Goal: Task Accomplishment & Management: Use online tool/utility

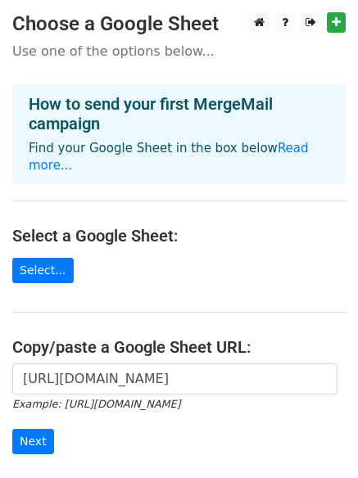
scroll to position [0, 367]
type input "https://docs.google.com/spreadsheets/d/1NF4x59Rcv8eyoFeAYJ3JU9uNCiYWWOz2Yw1Sgjs…"
click at [39, 429] on input "Next" at bounding box center [33, 441] width 42 height 25
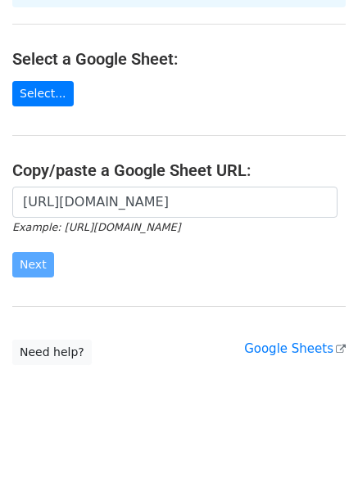
scroll to position [178, 0]
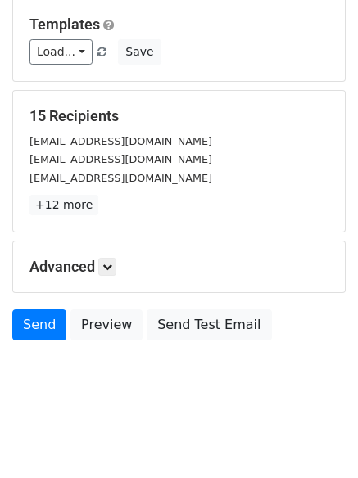
scroll to position [223, 0]
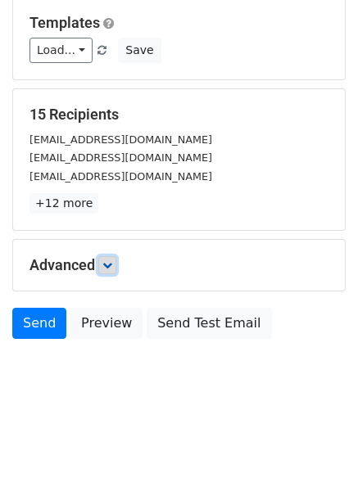
click at [112, 261] on icon at bounding box center [107, 266] width 10 height 10
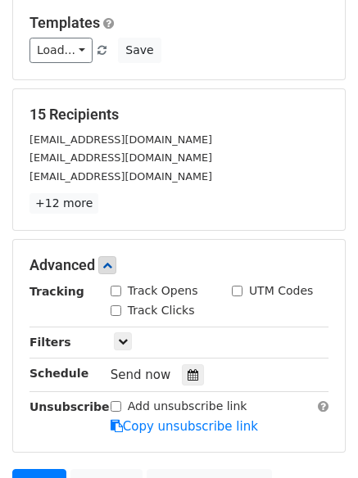
click at [111, 308] on input "Track Clicks" at bounding box center [116, 311] width 11 height 11
checkbox input "true"
click at [111, 287] on input "Track Opens" at bounding box center [116, 291] width 11 height 11
checkbox input "true"
drag, startPoint x: 183, startPoint y: 369, endPoint x: 193, endPoint y: 372, distance: 10.1
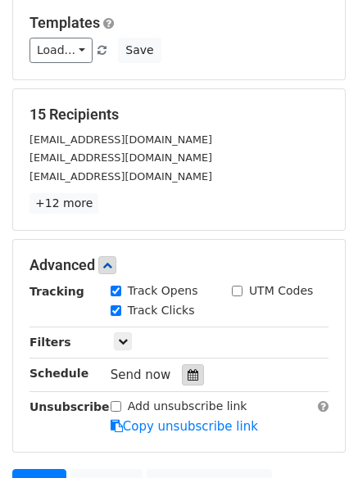
click at [188, 371] on icon at bounding box center [193, 374] width 11 height 11
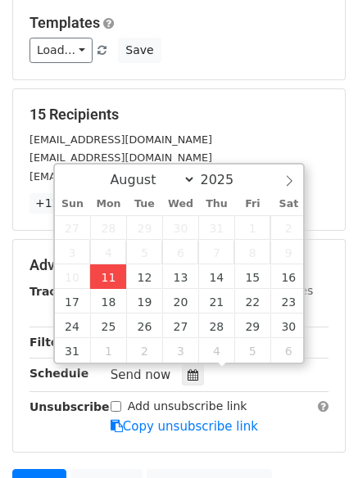
type input "2025-08-11 15:46"
type input "03"
type input "46"
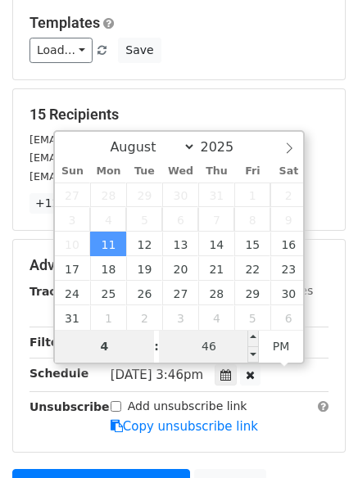
type input "4"
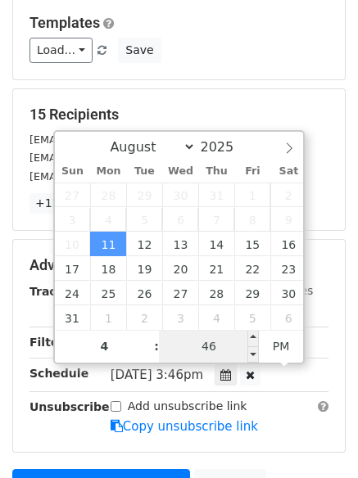
type input "2025-08-11 16:46"
type input "04"
click at [208, 353] on input "46" at bounding box center [209, 346] width 100 height 33
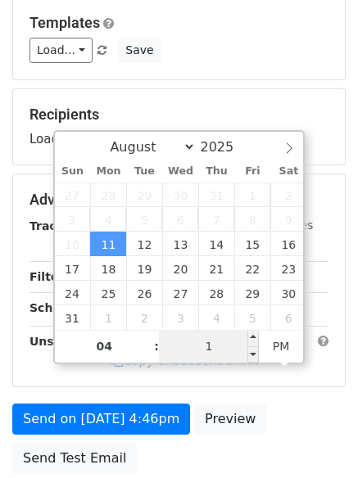
type input "11"
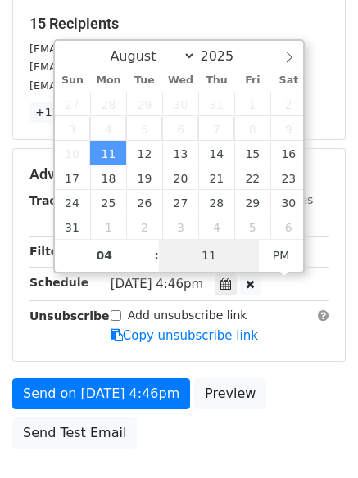
scroll to position [423, 0]
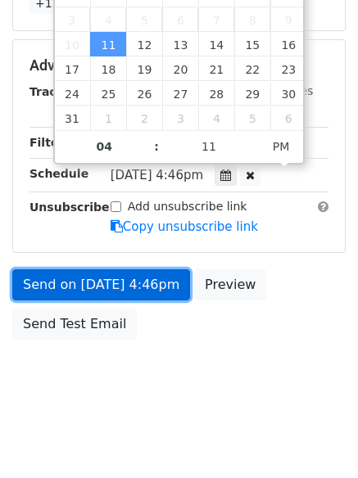
type input "2025-08-11 16:11"
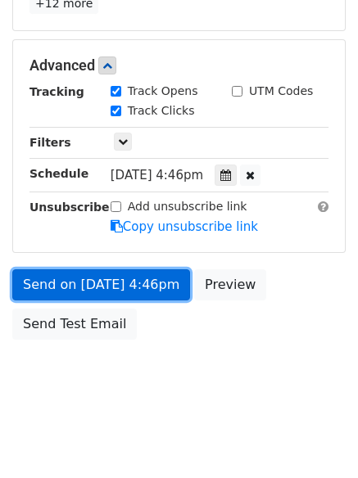
click at [131, 285] on link "Send on Aug 11 at 4:46pm" at bounding box center [101, 285] width 178 height 31
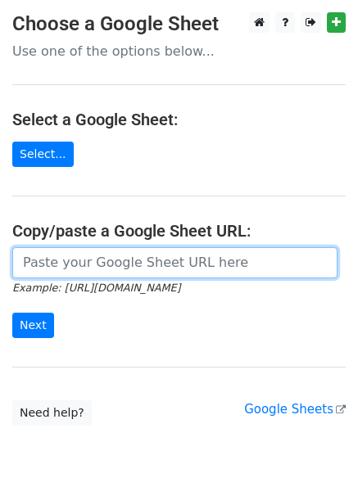
click at [111, 269] on input "url" at bounding box center [174, 262] width 325 height 31
type input "https://docs.google.com/spreadsheets/d/1NF4x59Rcv8eyoFeAYJ3JU9uNCiYWWOz2Yw1Sgjs…"
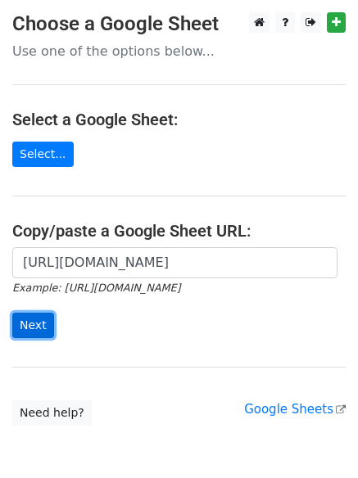
click at [30, 327] on input "Next" at bounding box center [33, 325] width 42 height 25
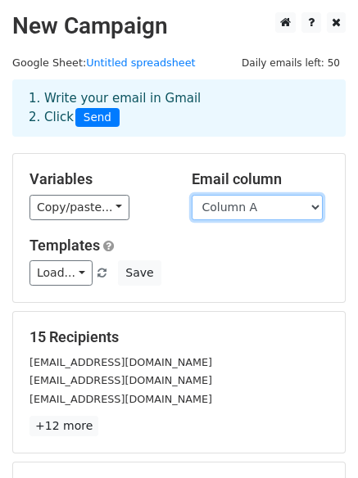
drag, startPoint x: 252, startPoint y: 209, endPoint x: 255, endPoint y: 220, distance: 11.1
click at [252, 209] on select "Column A Column B Column C" at bounding box center [257, 207] width 131 height 25
select select "Column B"
click at [192, 195] on select "Column A Column B Column C" at bounding box center [257, 207] width 131 height 25
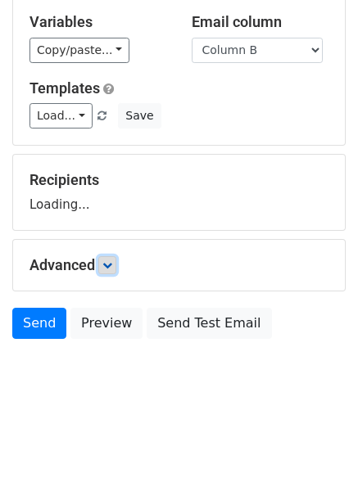
click at [109, 270] on icon at bounding box center [107, 266] width 10 height 10
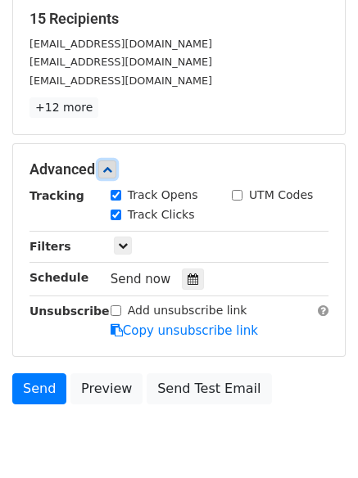
scroll to position [320, 0]
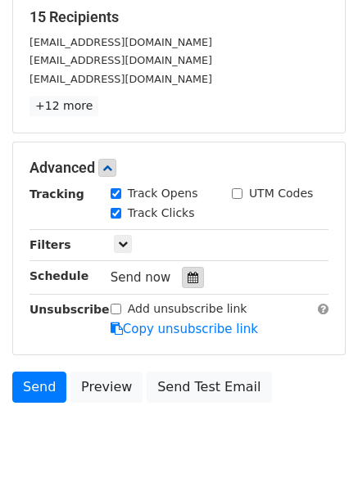
click at [188, 280] on icon at bounding box center [193, 277] width 11 height 11
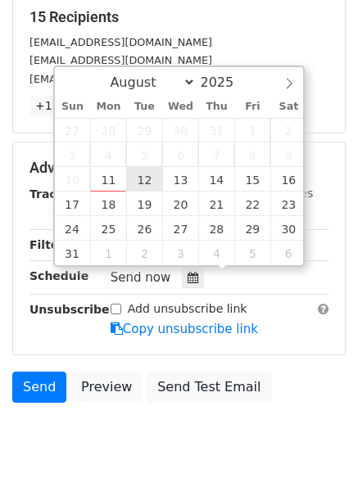
type input "2025-08-12 12:00"
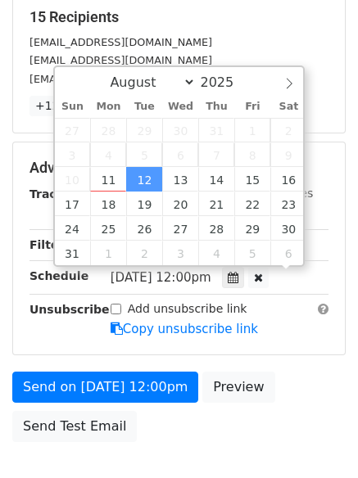
scroll to position [1, 0]
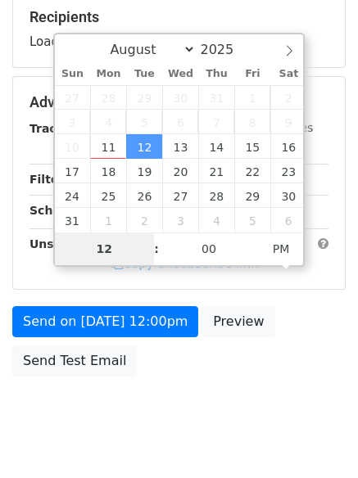
type input "5"
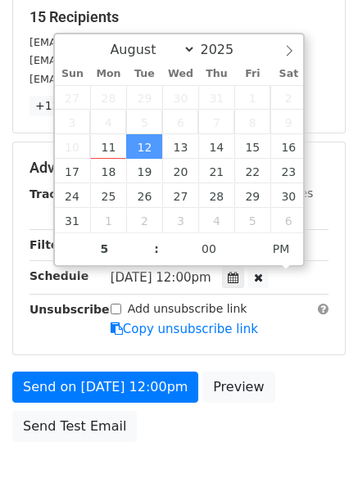
type input "2025-08-12 17:00"
click at [158, 338] on div "Add unsubscribe link Copy unsubscribe link" at bounding box center [219, 320] width 242 height 38
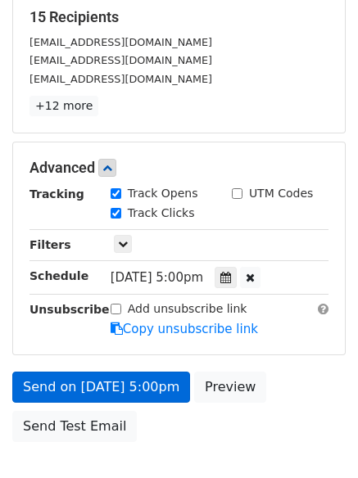
click at [147, 386] on body "New Campaign Daily emails left: 50 Google Sheet: Untitled spreadsheet 1. Write …" at bounding box center [179, 104] width 358 height 824
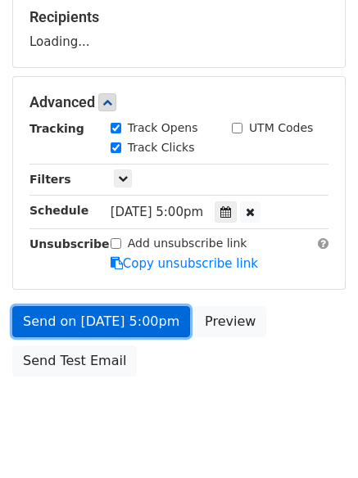
click at [137, 320] on link "Send on Aug 12 at 5:00pm" at bounding box center [101, 321] width 178 height 31
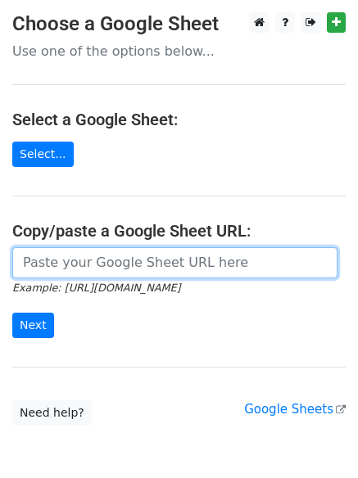
click at [113, 273] on input "url" at bounding box center [174, 262] width 325 height 31
type input "[URL][DOMAIN_NAME]"
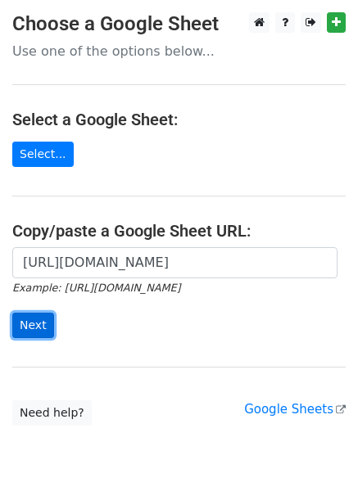
click at [34, 320] on input "Next" at bounding box center [33, 325] width 42 height 25
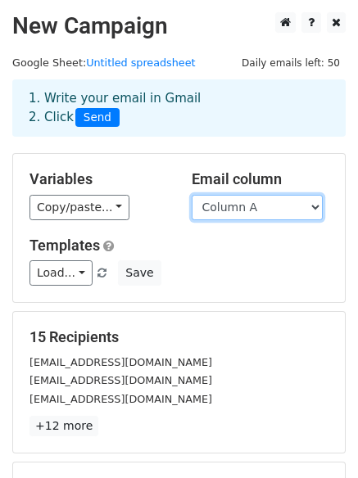
click at [242, 211] on select "Column A Column B Column C" at bounding box center [257, 207] width 131 height 25
select select "Column C"
click at [192, 195] on select "Column A Column B Column C" at bounding box center [257, 207] width 131 height 25
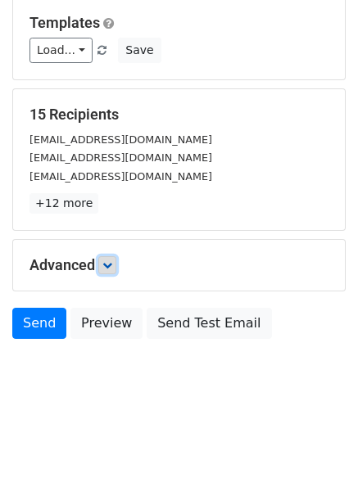
click at [116, 266] on link at bounding box center [107, 265] width 18 height 18
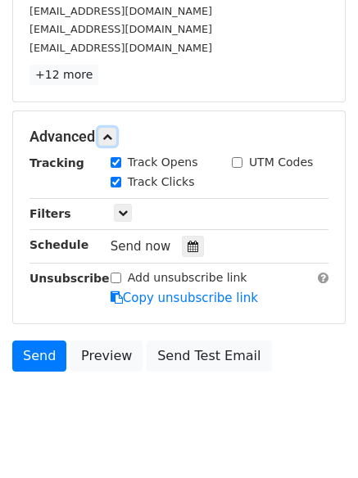
scroll to position [353, 0]
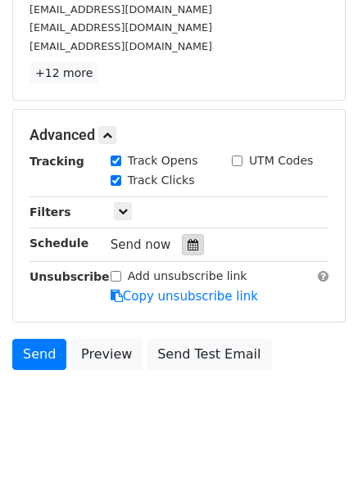
click at [188, 250] on icon at bounding box center [193, 244] width 11 height 11
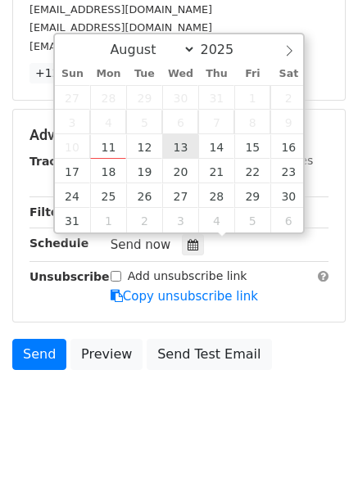
type input "[DATE] 12:00"
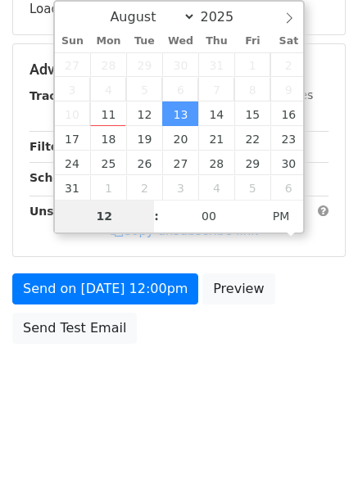
type input "6"
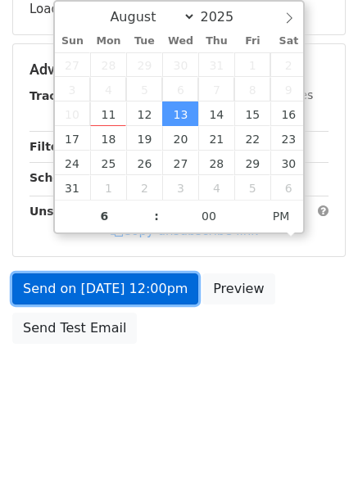
type input "2025-08-13 18:00"
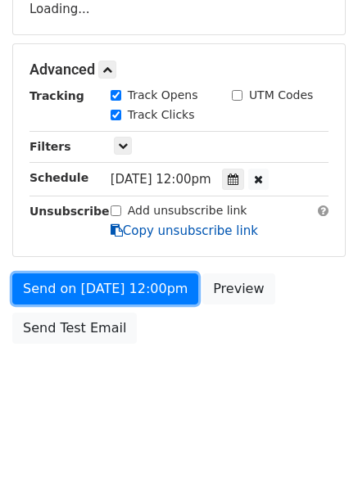
click at [137, 289] on form "Variables Copy/paste... {{Column A}} {{Column B}} {{Column C}} Email column Col…" at bounding box center [178, 76] width 333 height 552
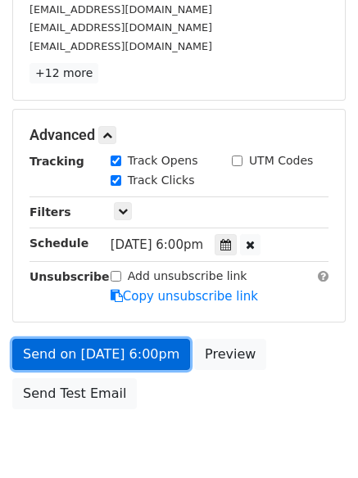
click at [135, 349] on link "Send on Aug 13 at 6:00pm" at bounding box center [101, 354] width 178 height 31
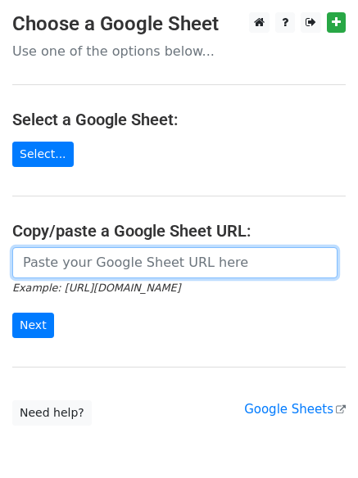
drag, startPoint x: 104, startPoint y: 262, endPoint x: 120, endPoint y: 278, distance: 22.0
click at [104, 263] on input "url" at bounding box center [174, 262] width 325 height 31
type input "[URL][DOMAIN_NAME]"
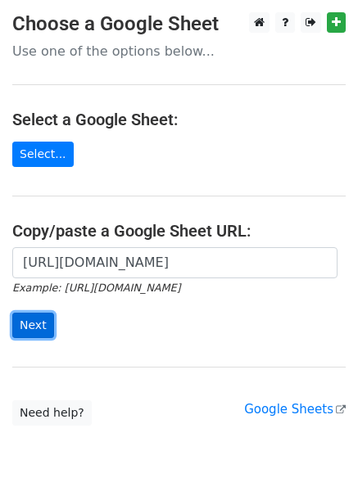
click at [33, 333] on input "Next" at bounding box center [33, 325] width 42 height 25
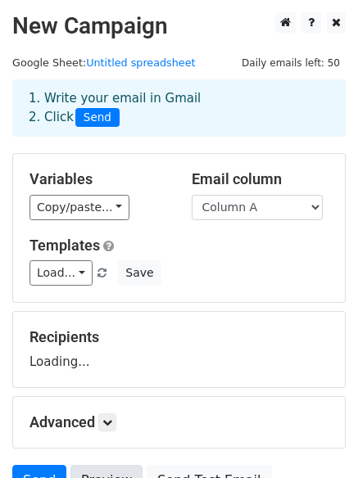
scroll to position [157, 0]
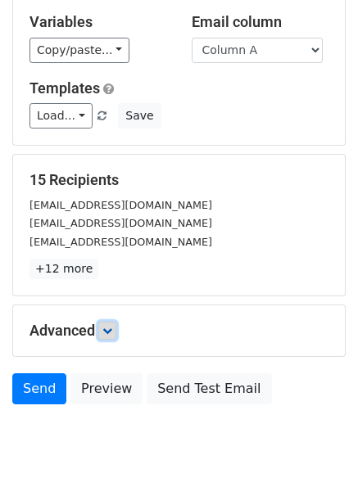
click at [113, 337] on link at bounding box center [107, 331] width 18 height 18
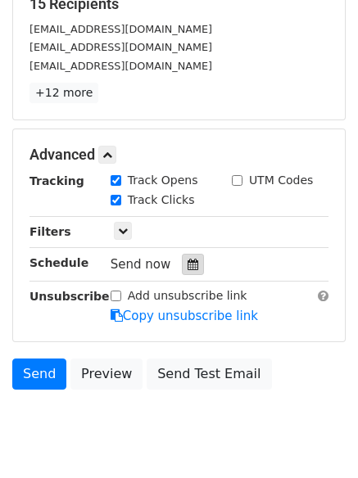
click at [188, 269] on icon at bounding box center [193, 264] width 11 height 11
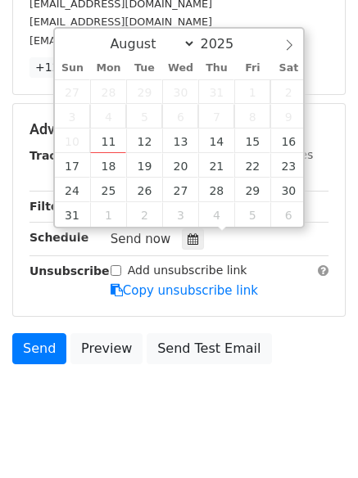
scroll to position [383, 0]
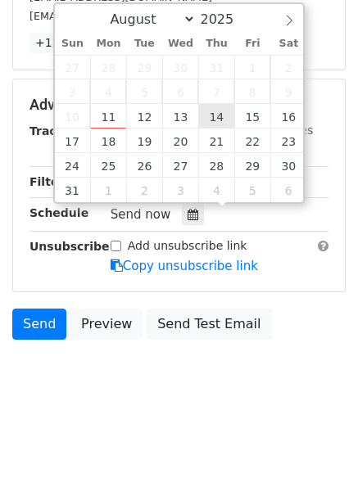
type input "2025-08-14 12:00"
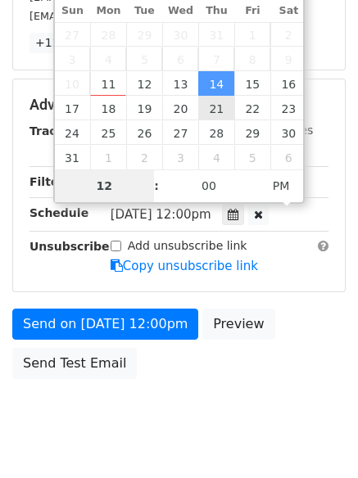
scroll to position [357, 0]
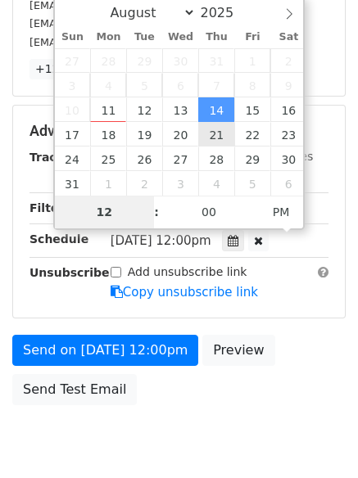
type input "7"
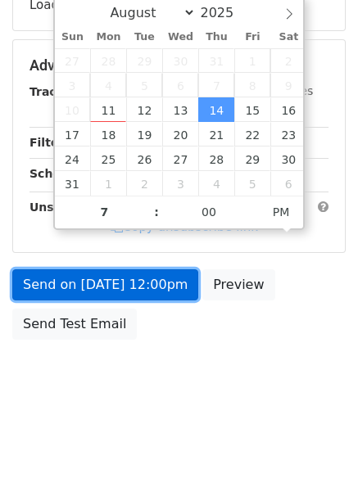
type input "2025-08-14 19:00"
click at [184, 281] on link "Send on Aug 14 at 12:00pm" at bounding box center [105, 285] width 186 height 31
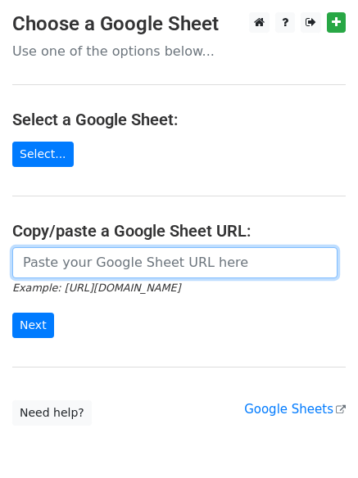
click at [126, 261] on input "url" at bounding box center [174, 262] width 325 height 31
type input "[URL][DOMAIN_NAME]"
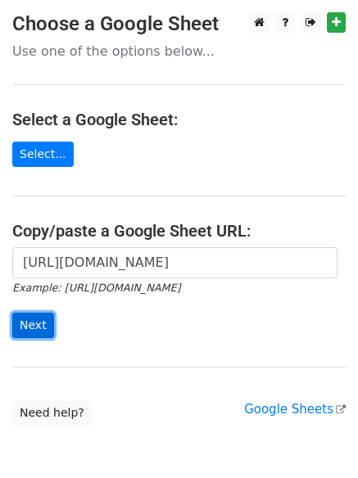
click at [36, 319] on input "Next" at bounding box center [33, 325] width 42 height 25
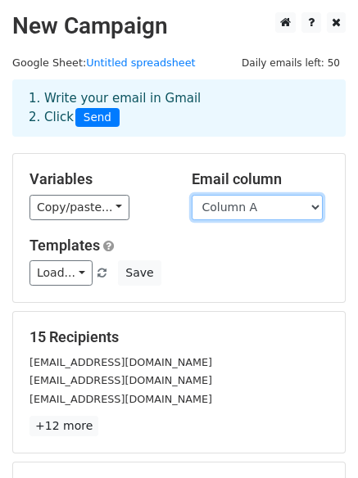
click at [228, 201] on select "Column A Column B Column C" at bounding box center [257, 207] width 131 height 25
select select "Column B"
click at [192, 195] on select "Column A Column B Column C" at bounding box center [257, 207] width 131 height 25
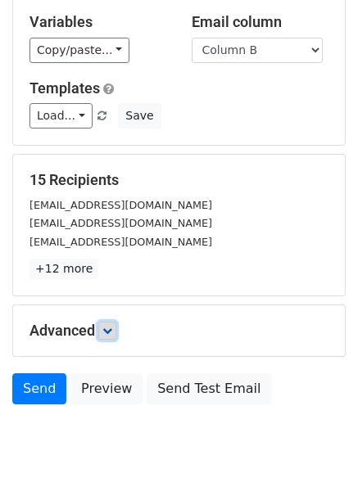
click at [108, 326] on icon at bounding box center [107, 331] width 10 height 10
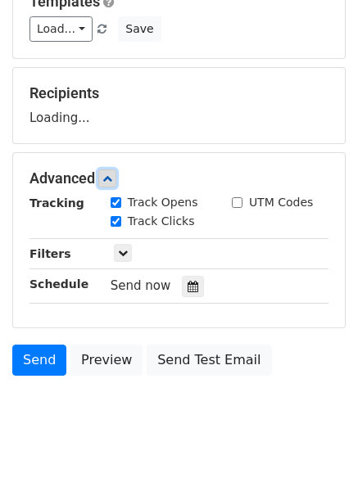
scroll to position [246, 0]
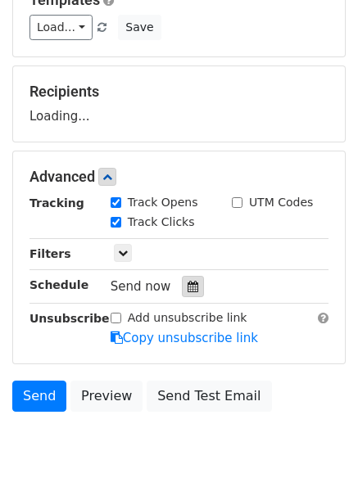
click at [185, 233] on div "Track Clicks" at bounding box center [158, 224] width 121 height 20
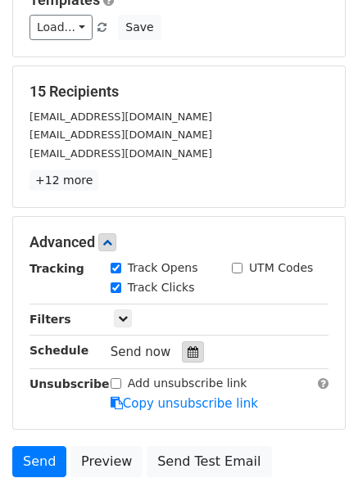
click at [188, 352] on icon at bounding box center [193, 352] width 11 height 11
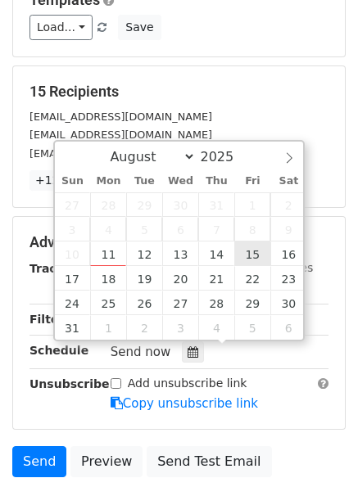
type input "2025-08-15 12:00"
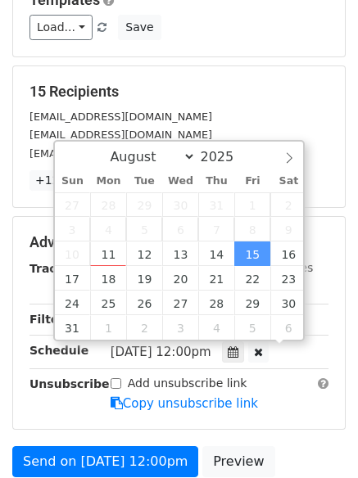
scroll to position [1, 0]
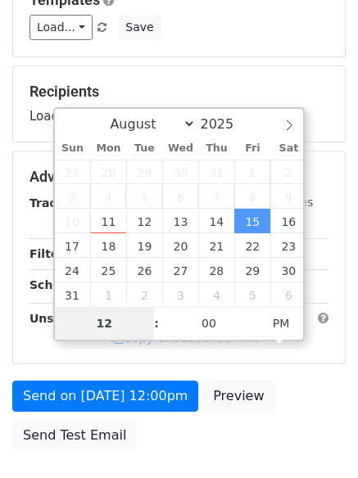
type input "8"
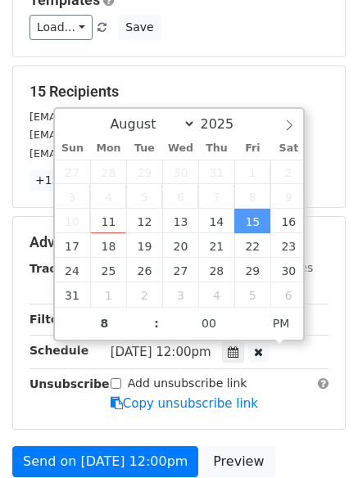
type input "2025-08-15 20:00"
click at [172, 389] on label "Add unsubscribe link" at bounding box center [188, 383] width 120 height 17
click at [121, 389] on input "Add unsubscribe link" at bounding box center [116, 383] width 11 height 11
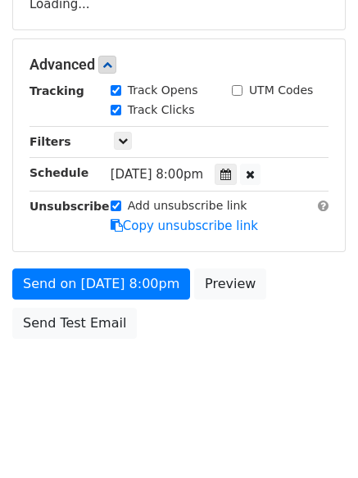
scroll to position [357, 0]
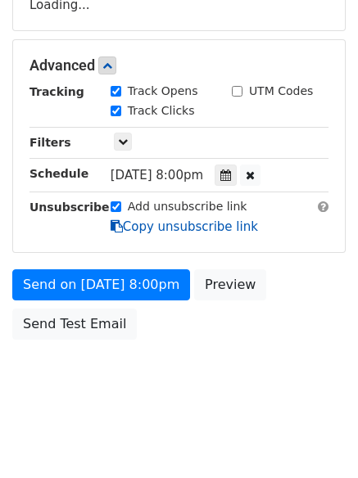
click at [125, 220] on link "Copy unsubscribe link" at bounding box center [184, 227] width 147 height 15
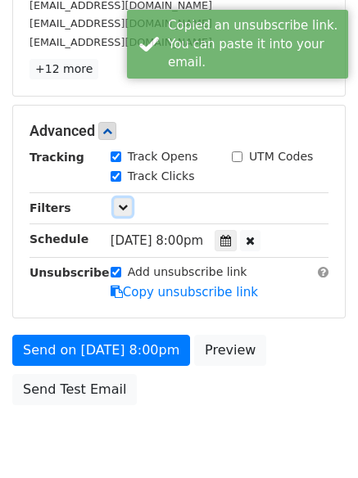
click at [125, 211] on icon at bounding box center [123, 207] width 10 height 10
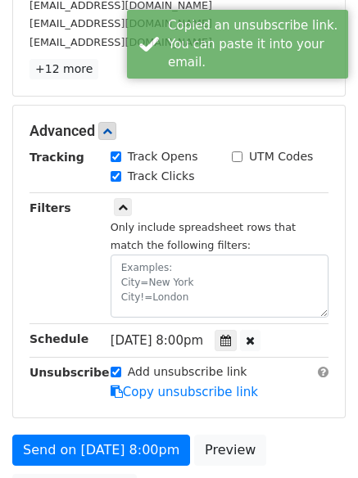
click at [141, 369] on label "Add unsubscribe link" at bounding box center [188, 372] width 120 height 17
click at [121, 369] on input "Add unsubscribe link" at bounding box center [116, 372] width 11 height 11
checkbox input "false"
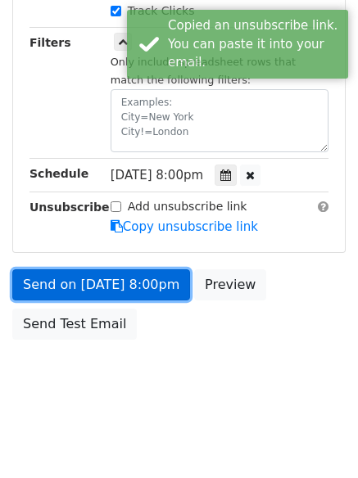
click at [156, 292] on link "Send on Aug 15 at 8:00pm" at bounding box center [101, 285] width 178 height 31
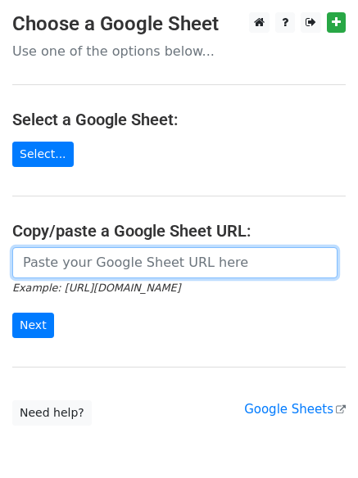
click at [134, 262] on input "url" at bounding box center [174, 262] width 325 height 31
type input "[URL][DOMAIN_NAME]"
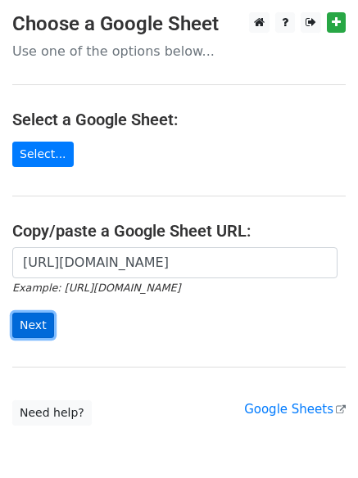
click at [42, 333] on input "Next" at bounding box center [33, 325] width 42 height 25
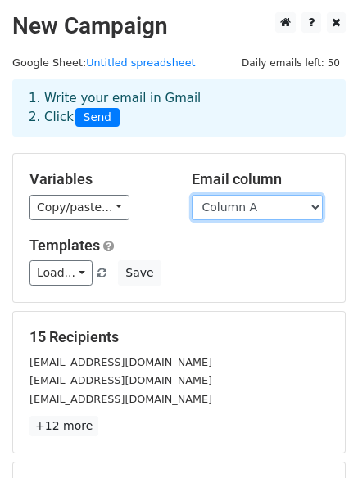
click at [229, 212] on select "Column A Column B Column C" at bounding box center [257, 207] width 131 height 25
select select "Column C"
click at [192, 195] on select "Column A Column B Column C" at bounding box center [257, 207] width 131 height 25
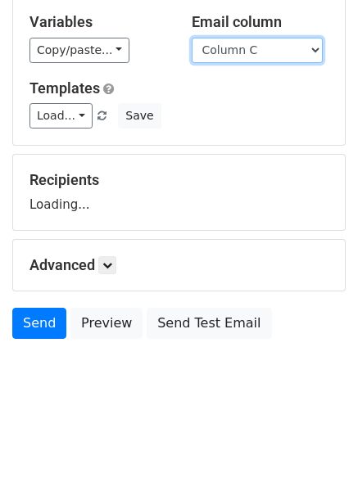
scroll to position [157, 0]
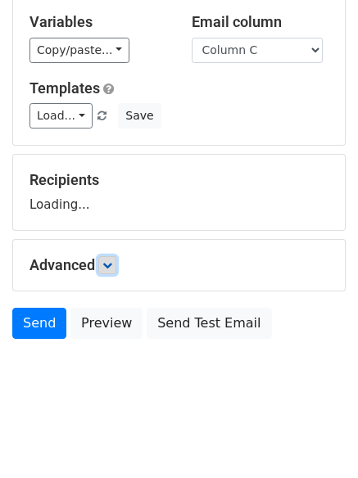
click at [114, 271] on link at bounding box center [107, 265] width 18 height 18
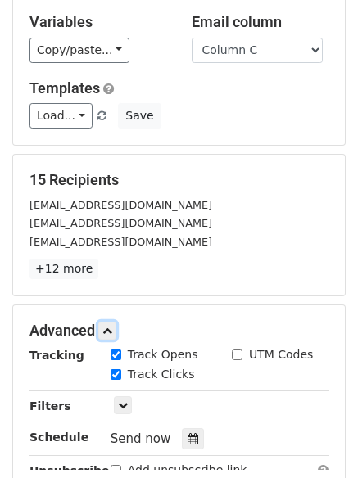
scroll to position [339, 0]
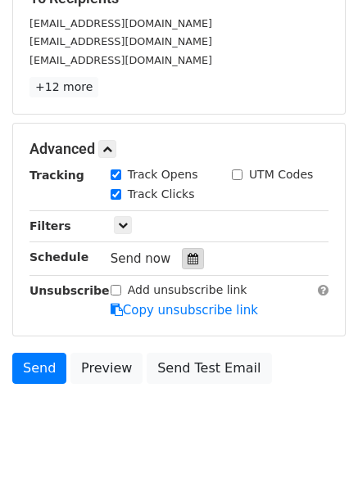
click at [188, 265] on div at bounding box center [193, 258] width 22 height 21
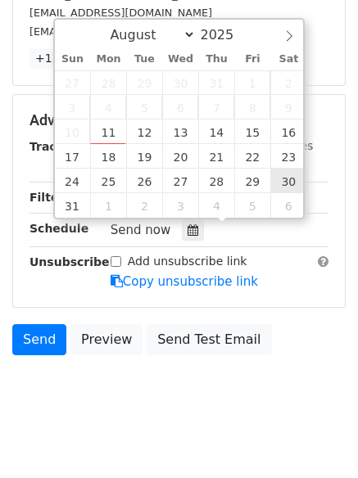
scroll to position [383, 0]
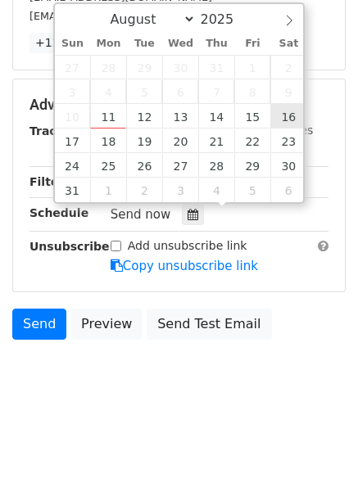
type input "2025-08-16 12:00"
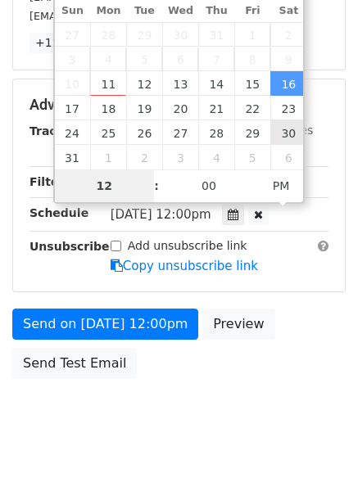
scroll to position [357, 0]
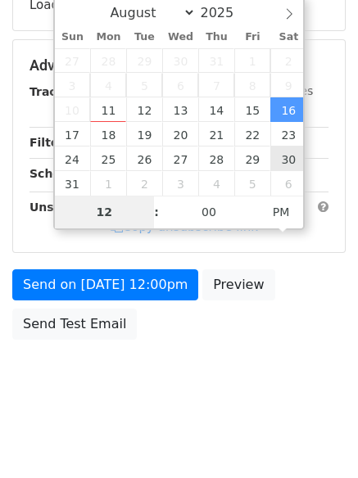
type input "9"
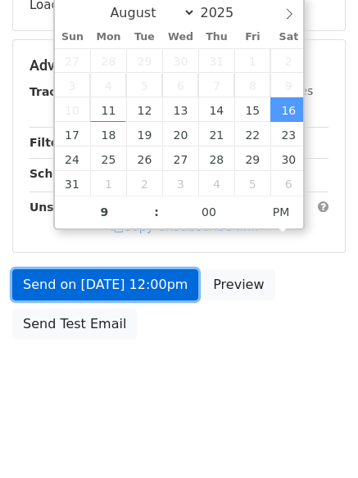
type input "2025-08-16 21:00"
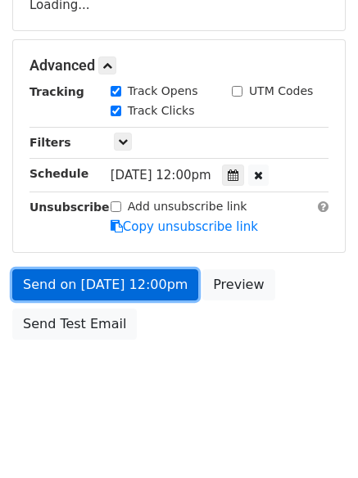
click at [173, 279] on link "Send on Aug 16 at 12:00pm" at bounding box center [105, 285] width 186 height 31
